Goal: Information Seeking & Learning: Learn about a topic

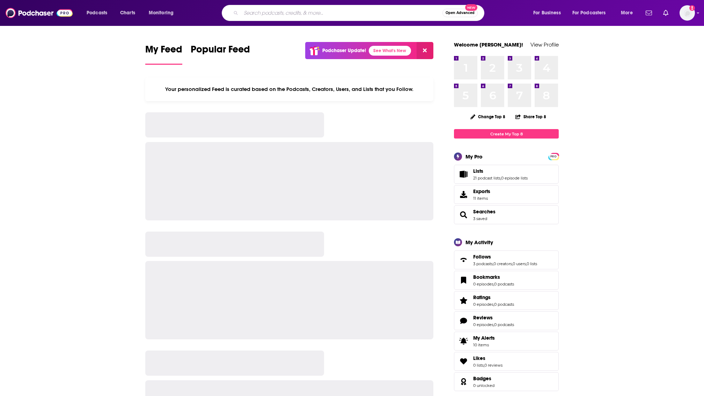
click at [264, 12] on input "Search podcasts, credits, & more..." at bounding box center [342, 12] width 202 height 11
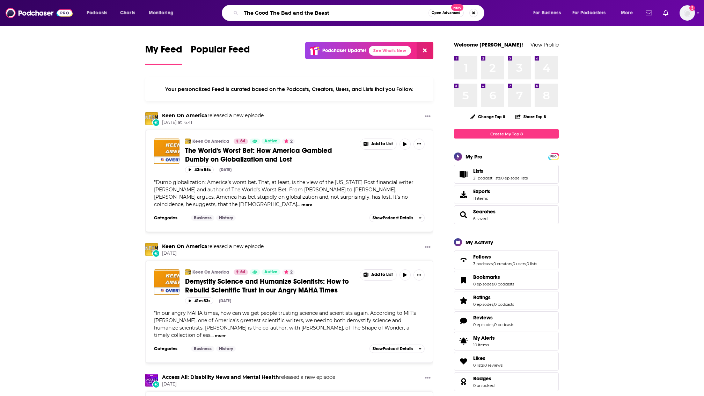
type input "The Good The Bad and the Beast"
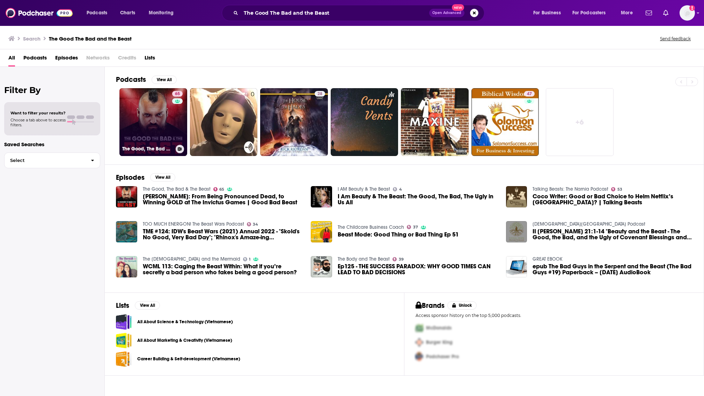
click at [151, 120] on link "65 The Good, The Bad & The Beast" at bounding box center [154, 122] width 68 height 68
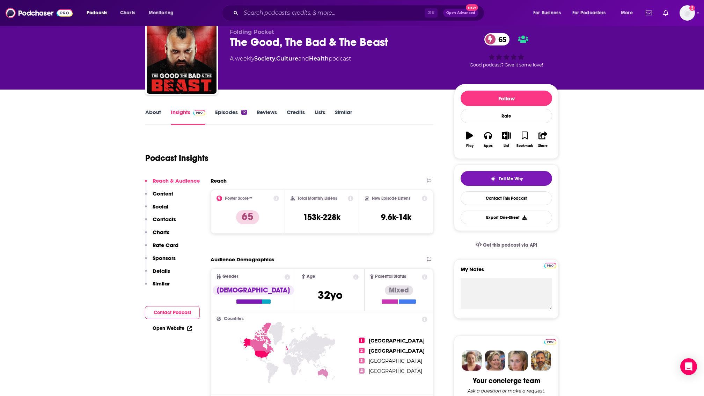
scroll to position [11, 0]
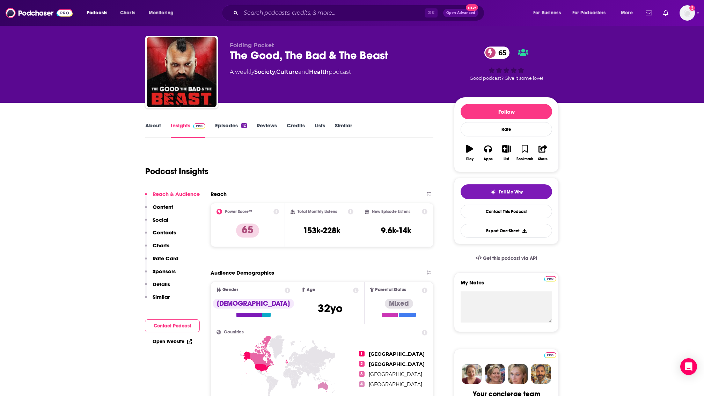
click at [375, 154] on div "Podcast Insights" at bounding box center [286, 167] width 283 height 36
